Goal: Task Accomplishment & Management: Complete application form

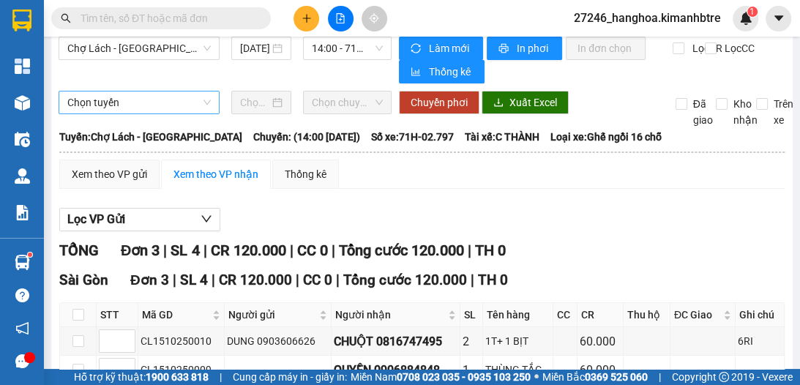
scroll to position [1, 0]
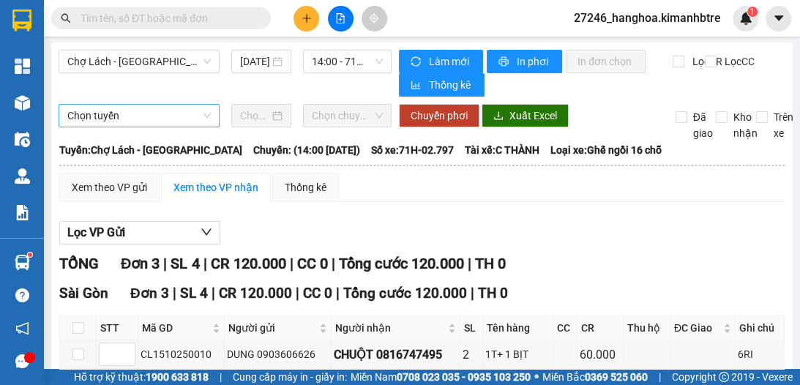
click at [126, 60] on span "Chợ Lách - [GEOGRAPHIC_DATA]" at bounding box center [138, 62] width 143 height 22
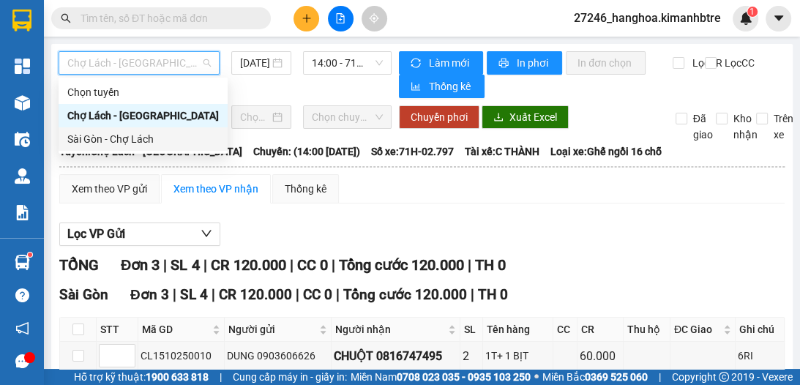
click at [127, 142] on div "Sài Gòn - Chợ Lách" at bounding box center [143, 139] width 152 height 16
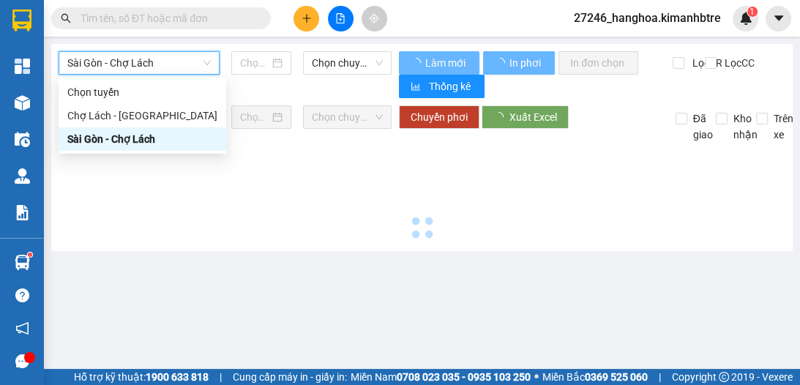
type input "[DATE]"
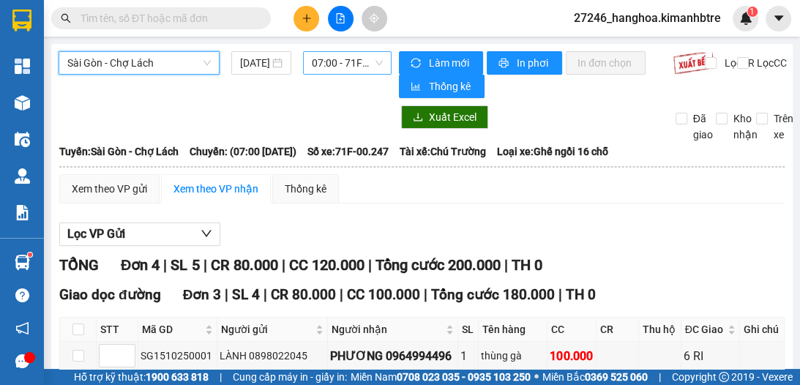
click at [333, 61] on span "07:00 - 71F-00.247" at bounding box center [347, 63] width 71 height 22
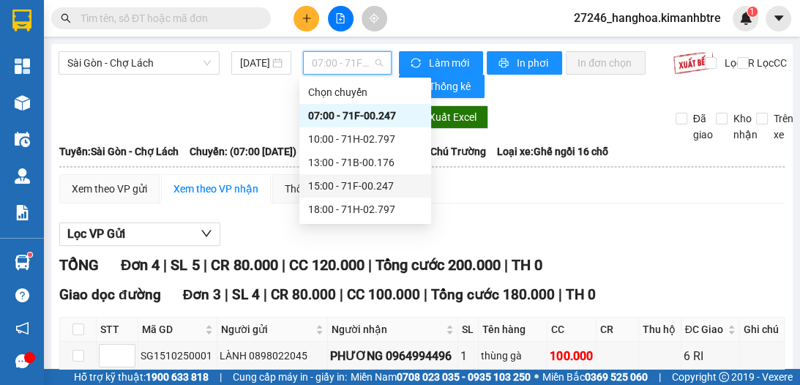
click at [332, 183] on div "15:00 - 71F-00.247" at bounding box center [365, 186] width 114 height 16
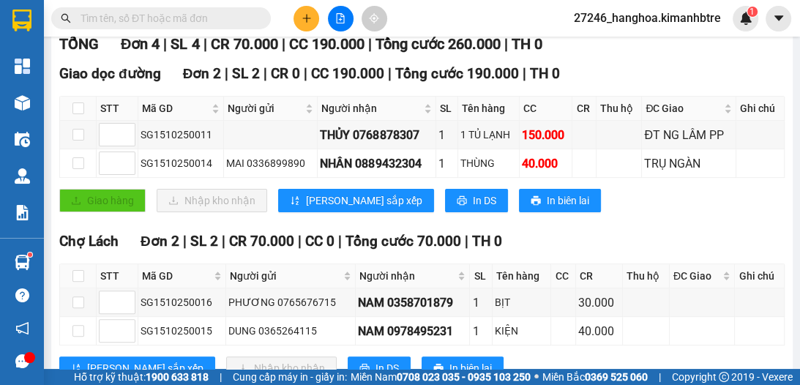
scroll to position [269, 0]
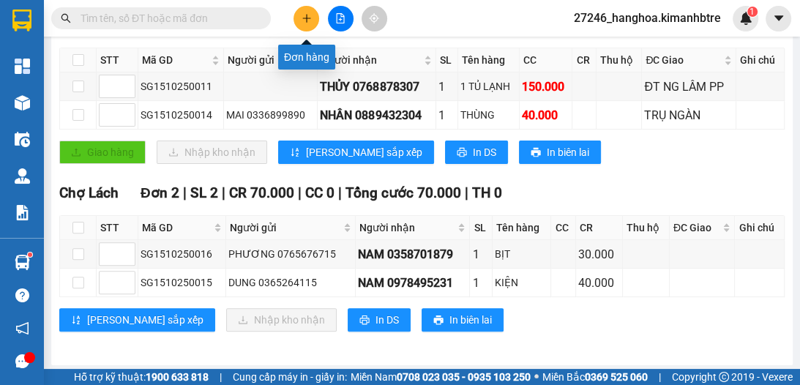
click at [299, 18] on button at bounding box center [307, 19] width 26 height 26
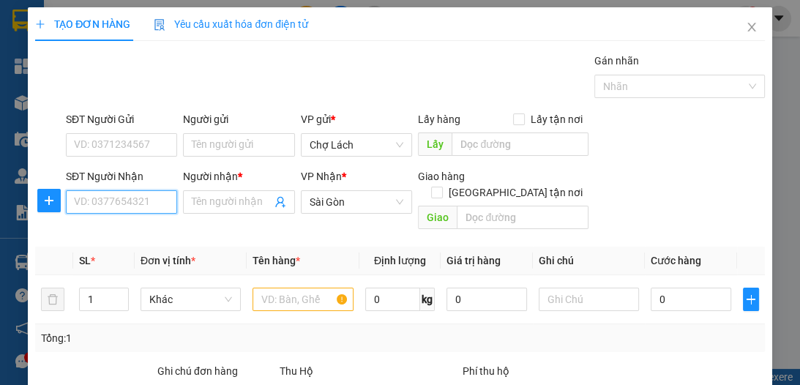
click at [155, 204] on input "SĐT Người Nhận" at bounding box center [121, 201] width 111 height 23
type input "0986833448"
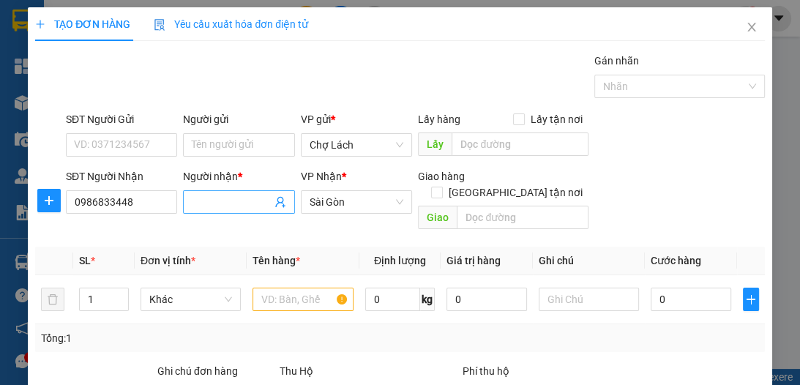
click at [230, 193] on span at bounding box center [238, 201] width 111 height 23
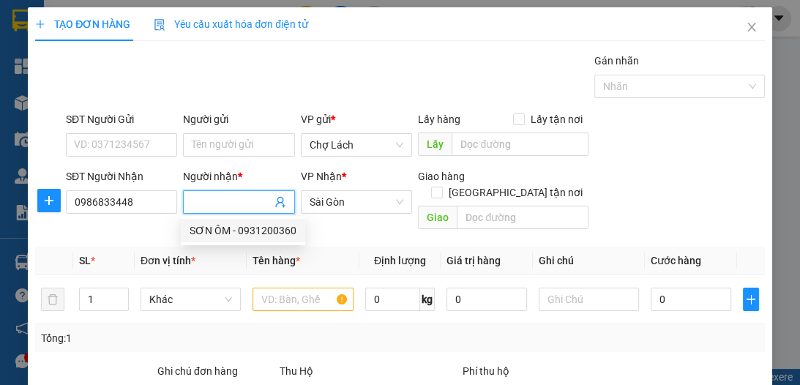
click at [215, 201] on input "Người nhận *" at bounding box center [231, 202] width 79 height 16
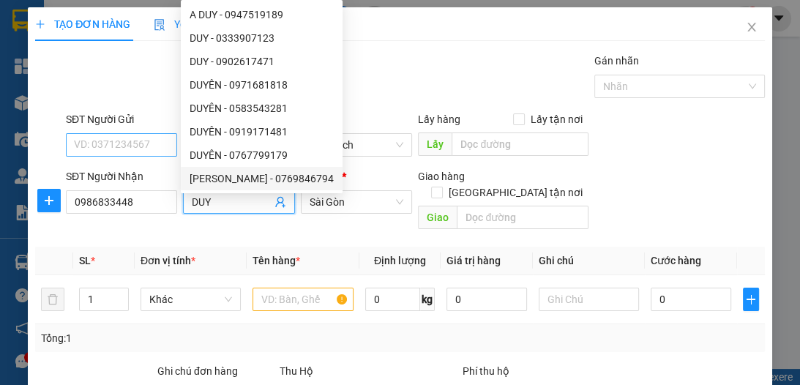
type input "DUY"
click at [127, 148] on input "SĐT Người Gửi" at bounding box center [121, 144] width 111 height 23
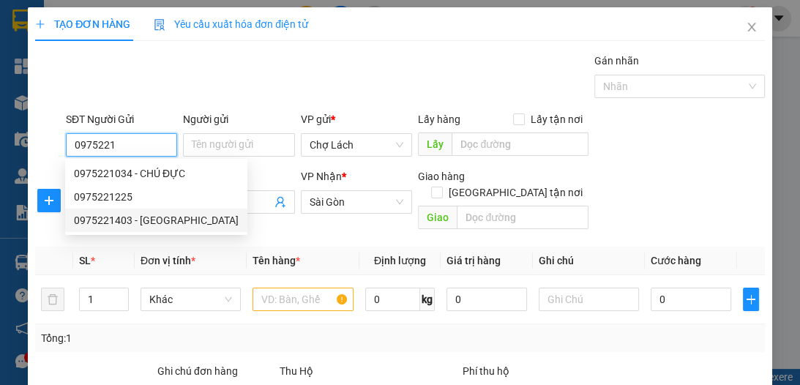
click at [153, 221] on div "0975221403 - [GEOGRAPHIC_DATA]" at bounding box center [156, 220] width 165 height 16
type input "0975221403"
type input "KHANH CHÂU"
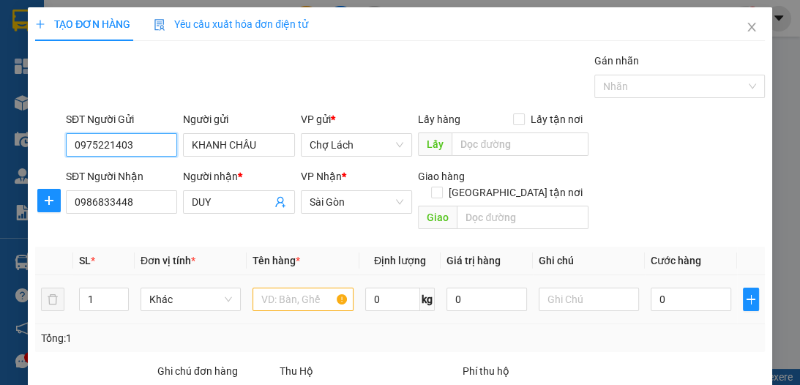
type input "0975221403"
click at [284, 288] on input "text" at bounding box center [303, 299] width 100 height 23
type input "2"
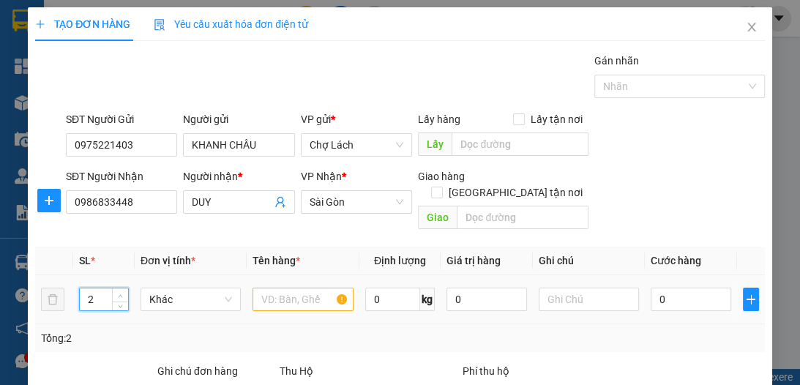
click at [118, 294] on icon "up" at bounding box center [120, 296] width 5 height 5
click at [269, 290] on input "text" at bounding box center [303, 299] width 100 height 23
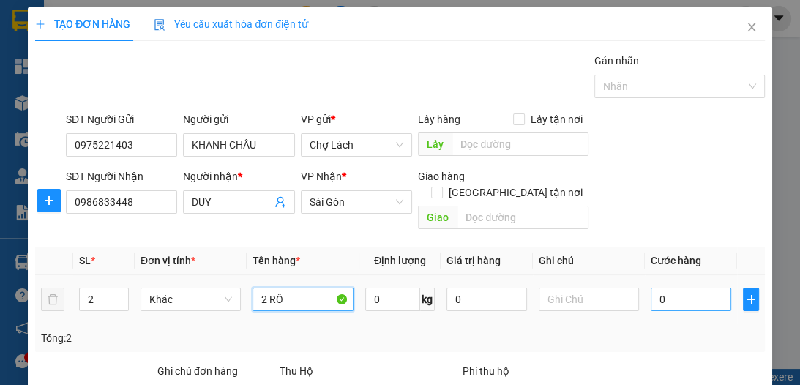
type input "2 RÔ"
click at [681, 288] on input "0" at bounding box center [691, 299] width 81 height 23
click at [651, 288] on input "0" at bounding box center [691, 299] width 81 height 23
type input "60"
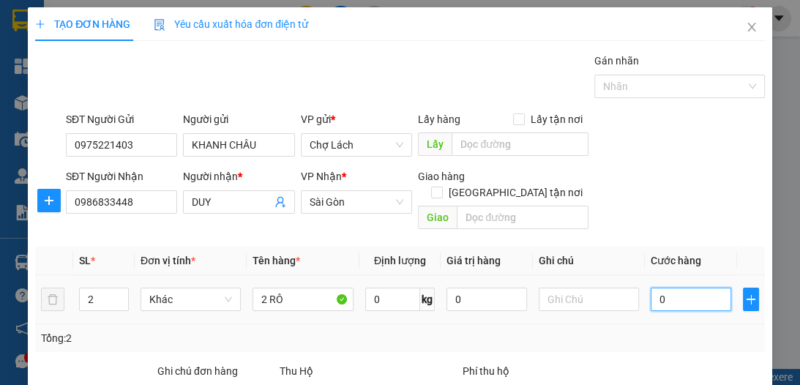
type input "60"
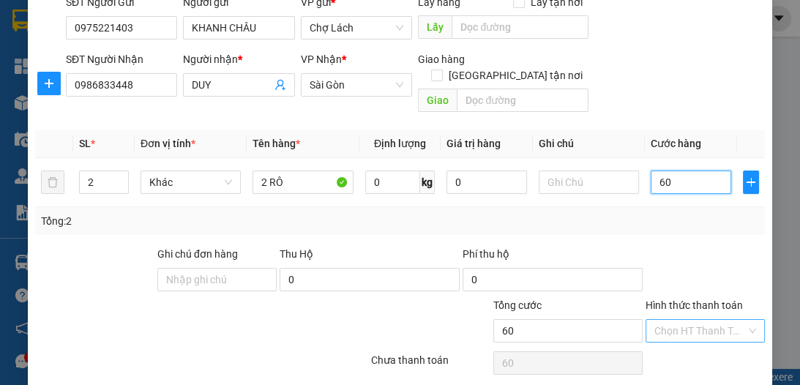
scroll to position [155, 0]
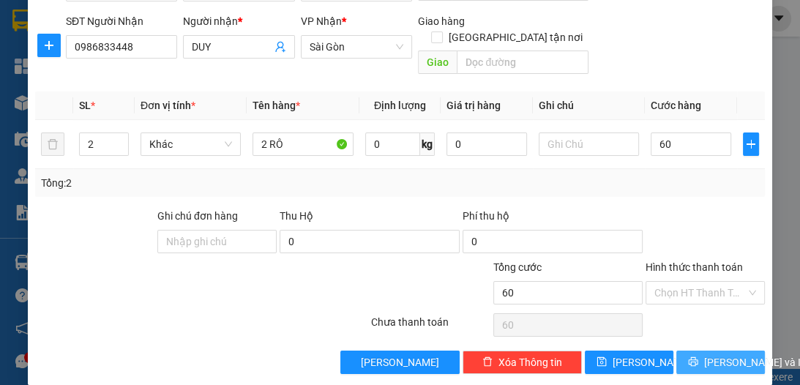
type input "60.000"
click at [704, 354] on span "[PERSON_NAME] và In" at bounding box center [755, 362] width 102 height 16
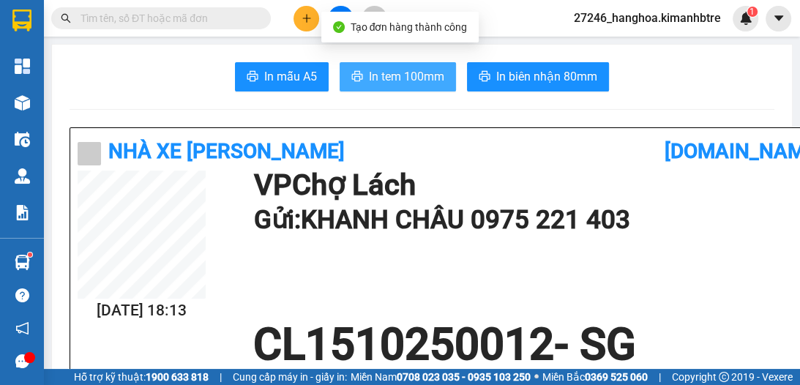
click at [402, 74] on span "In tem 100mm" at bounding box center [406, 76] width 75 height 18
